Goal: Find specific page/section: Find specific page/section

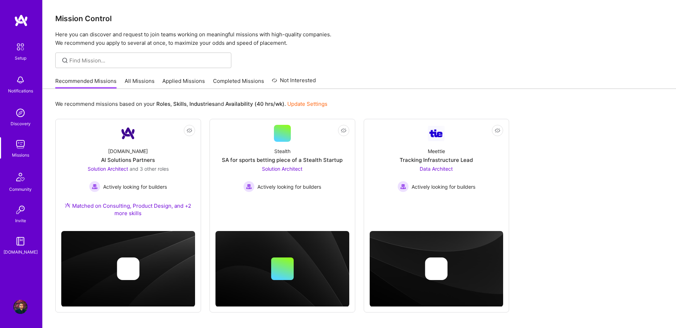
click at [132, 79] on link "All Missions" at bounding box center [140, 83] width 30 height 12
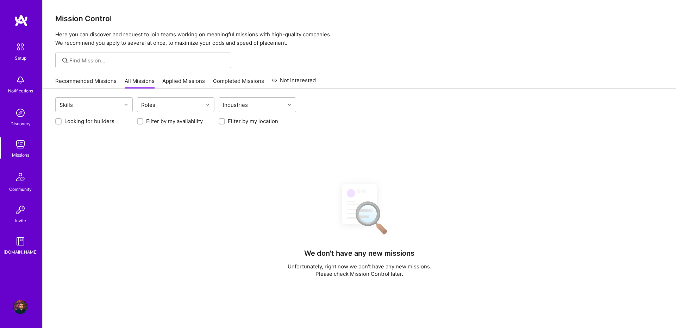
click at [186, 85] on link "Applied Missions" at bounding box center [183, 83] width 43 height 12
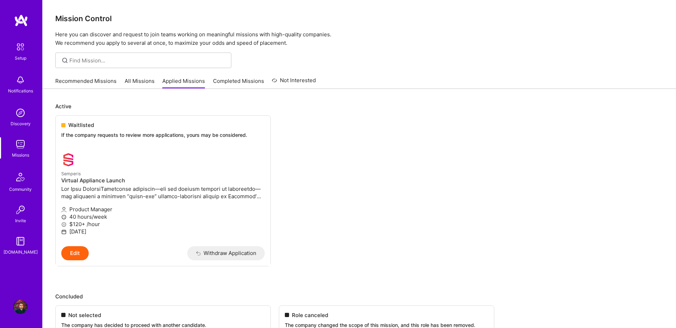
click at [137, 79] on link "All Missions" at bounding box center [140, 83] width 30 height 12
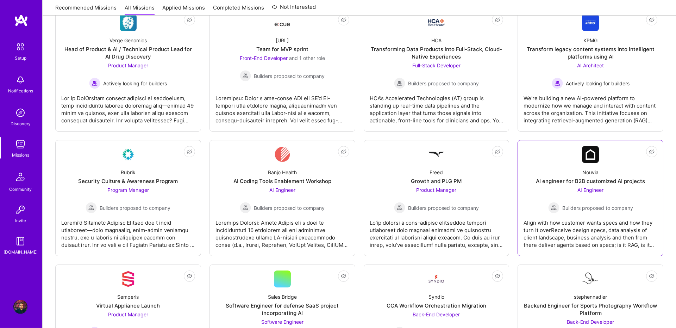
scroll to position [486, 0]
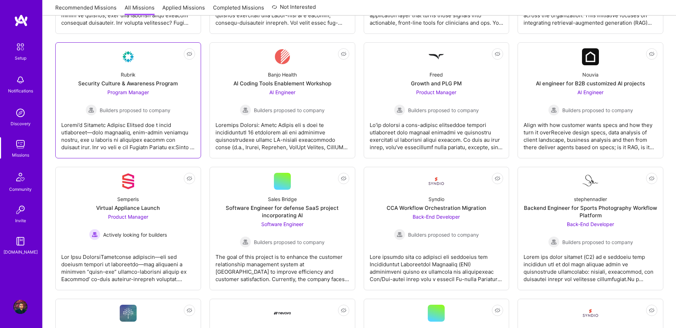
click at [142, 81] on div "Security Culture & Awareness Program" at bounding box center [128, 83] width 100 height 7
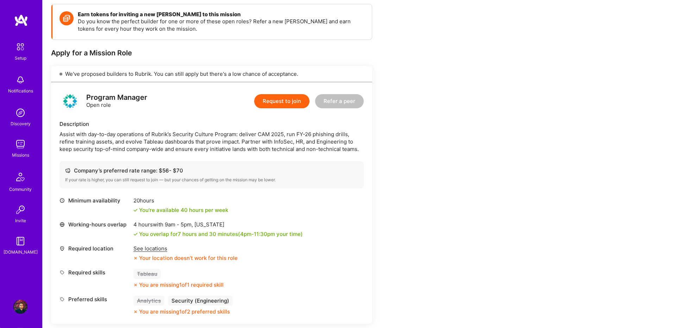
scroll to position [146, 0]
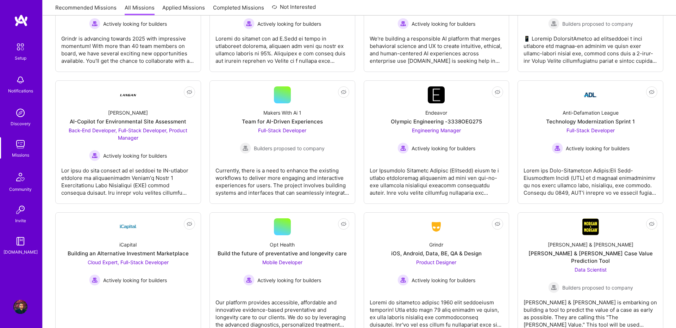
scroll to position [1738, 0]
